Goal: Find contact information: Find contact information

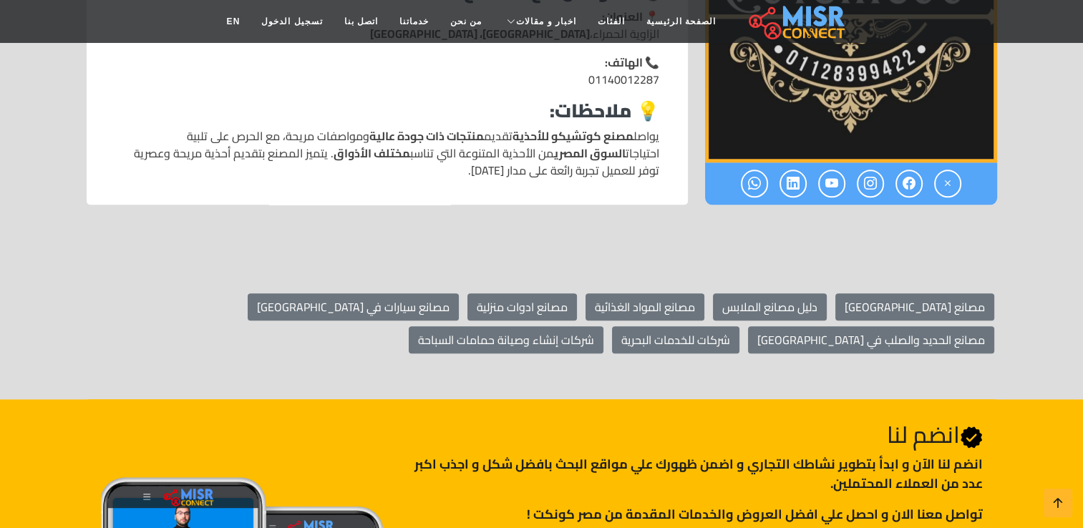
scroll to position [1574, 0]
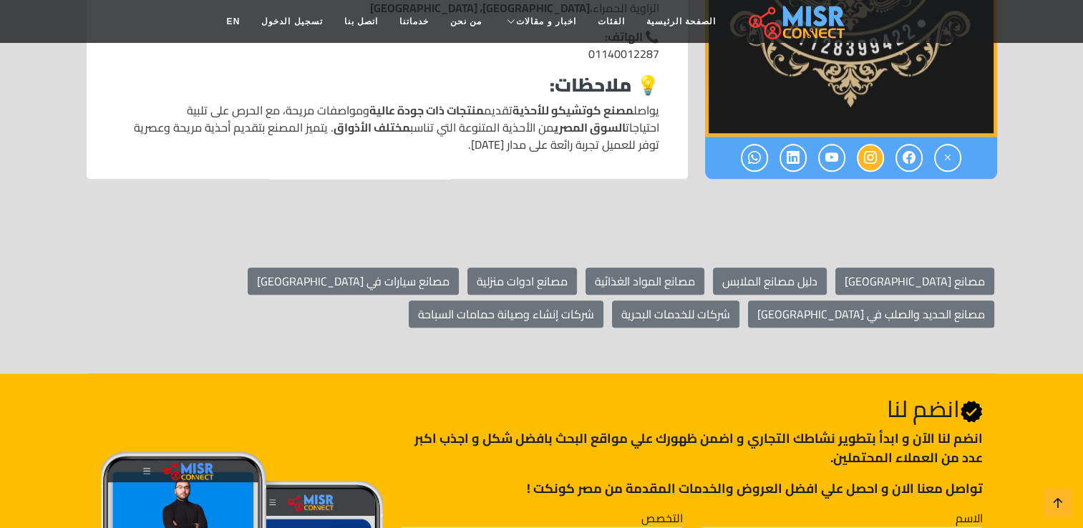
click at [873, 156] on icon at bounding box center [870, 158] width 13 height 24
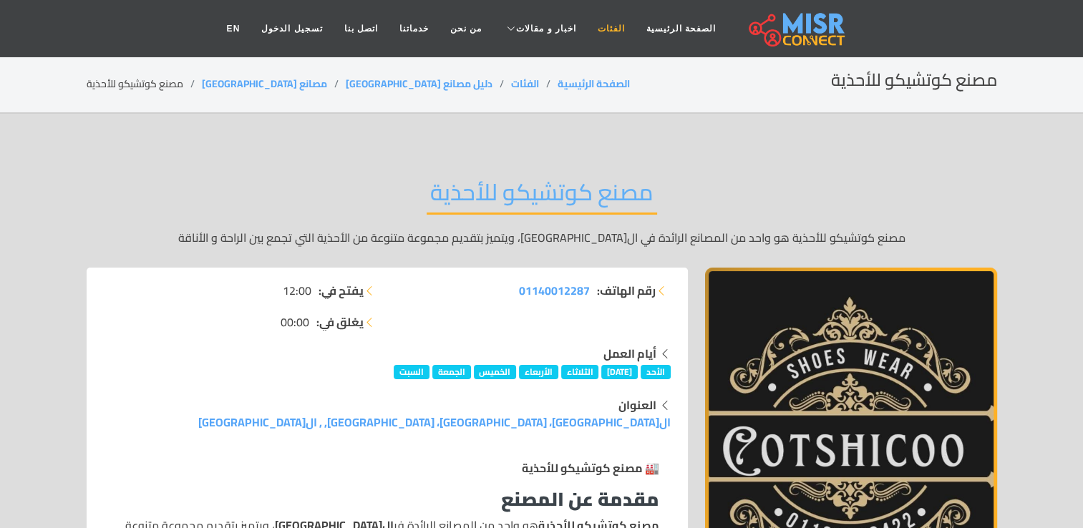
click at [598, 30] on link "الفئات" at bounding box center [611, 28] width 49 height 27
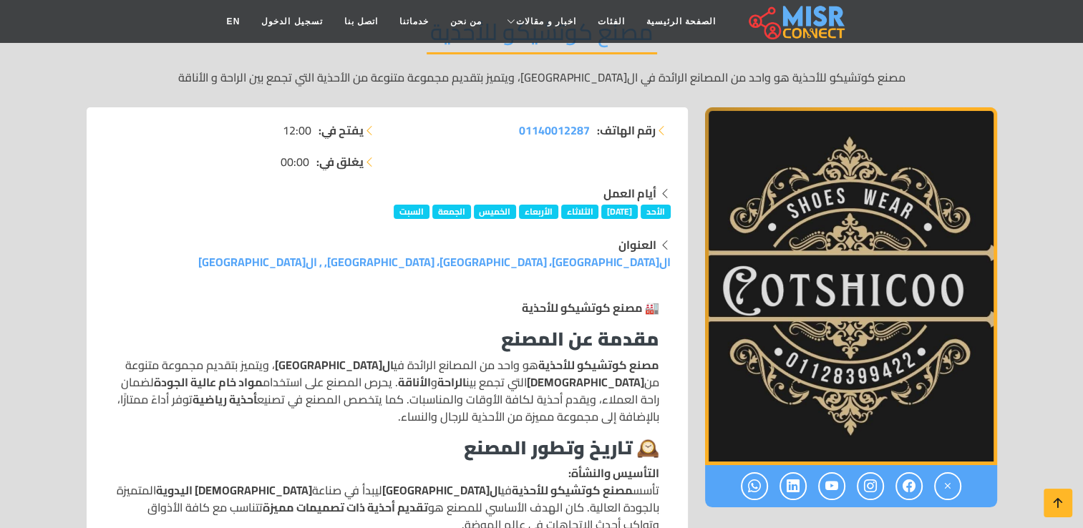
scroll to position [172, 0]
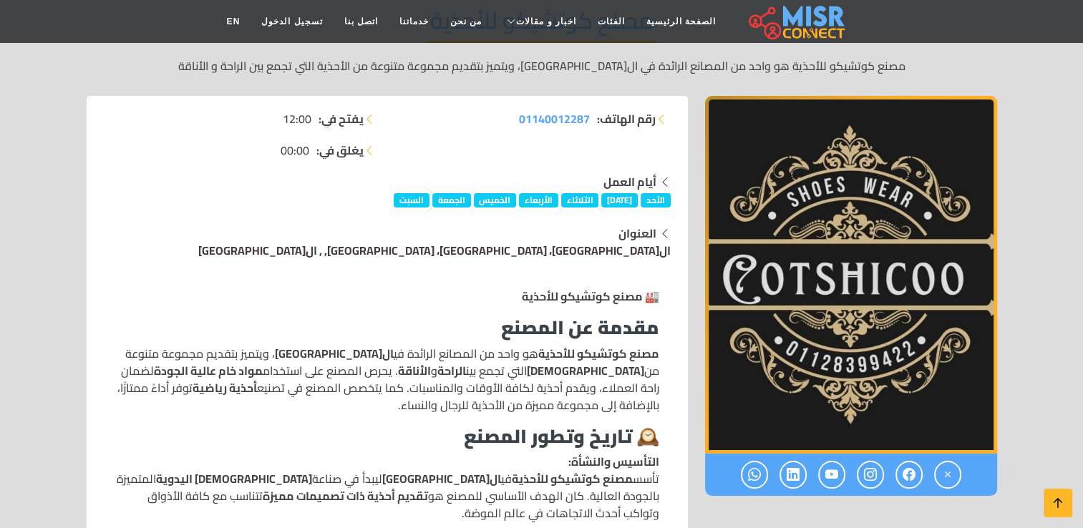
click at [598, 250] on link "الزاوية الحمراء، محافظة القاهرة، مصر, , القاهرة" at bounding box center [434, 250] width 472 height 21
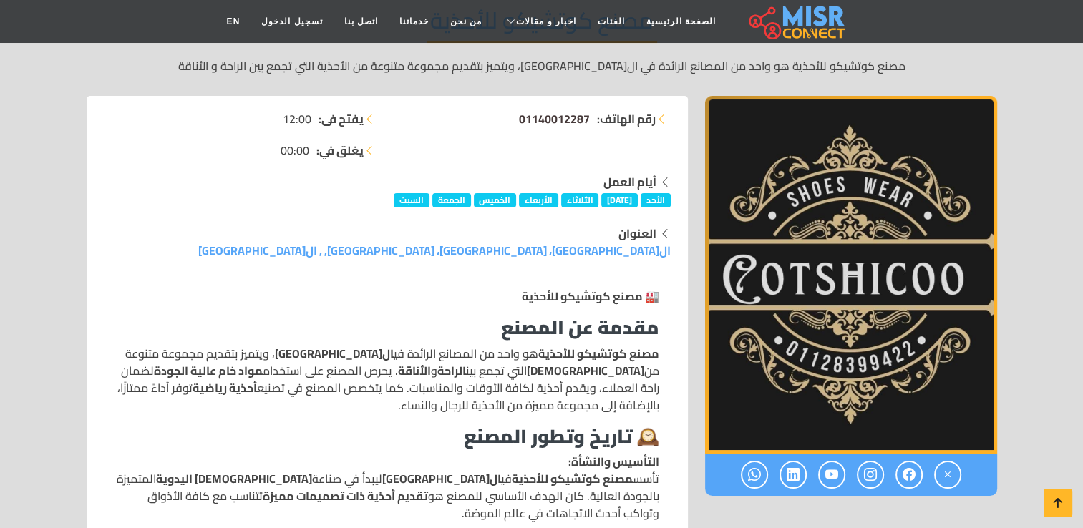
click at [527, 117] on span "01140012287" at bounding box center [554, 118] width 71 height 21
drag, startPoint x: 512, startPoint y: 116, endPoint x: 592, endPoint y: 117, distance: 80.1
click at [592, 117] on li "رقم الهاتف: 01140012287" at bounding box center [533, 118] width 275 height 17
copy li "رقم الهاتف: 01140012287"
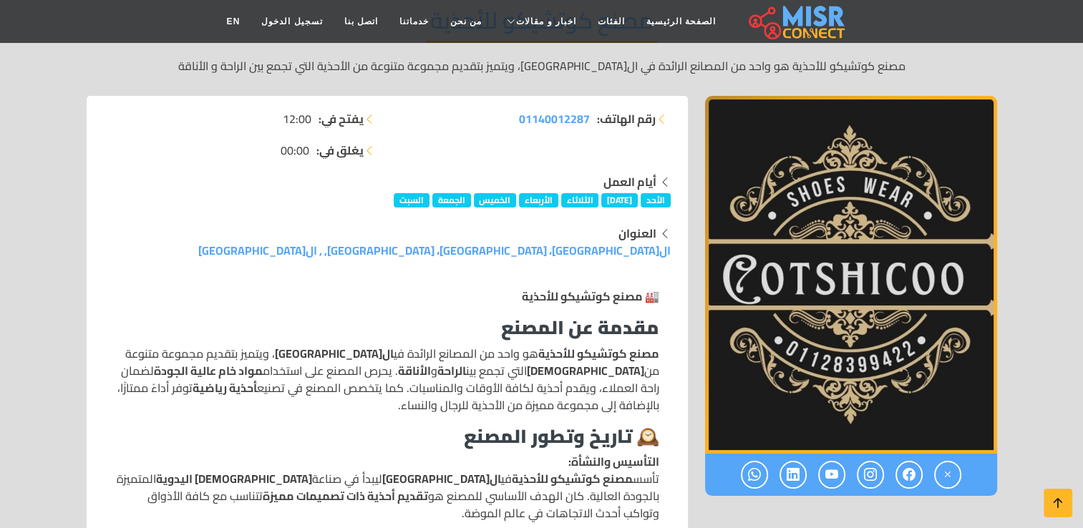
click at [859, 361] on img "1 / 1" at bounding box center [851, 275] width 292 height 358
click at [879, 473] on link at bounding box center [869, 475] width 27 height 28
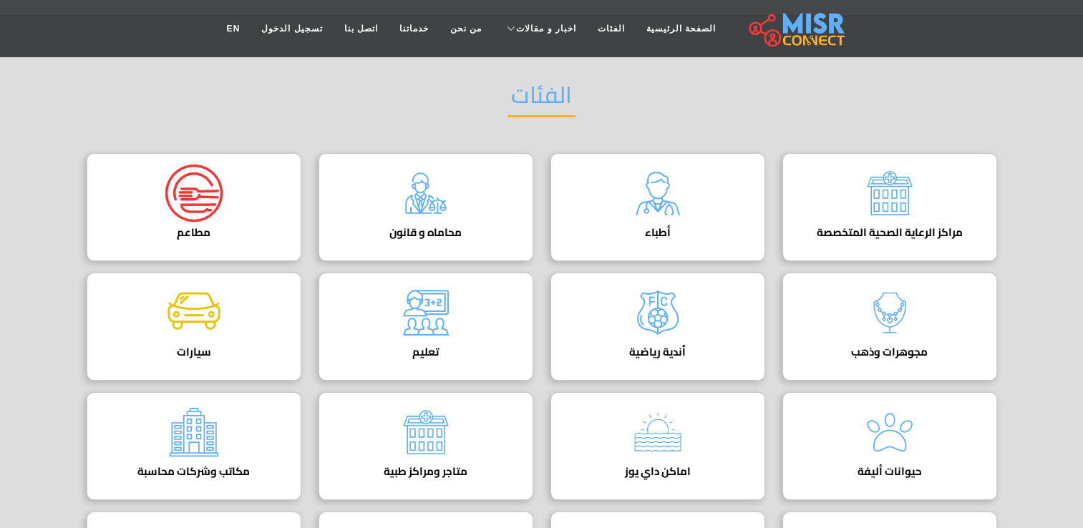
scroll to position [143, 0]
